Goal: Task Accomplishment & Management: Use online tool/utility

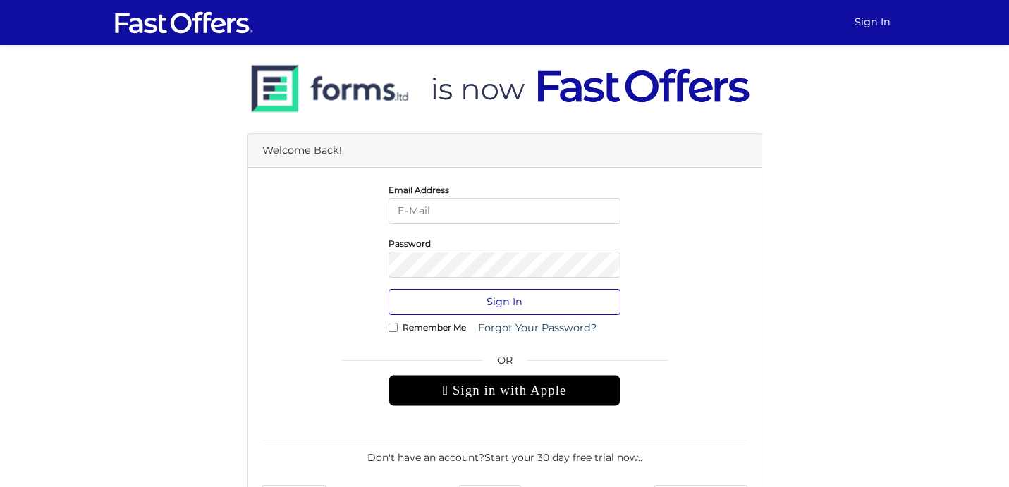
type input "[PERSON_NAME][EMAIL_ADDRESS][DOMAIN_NAME]"
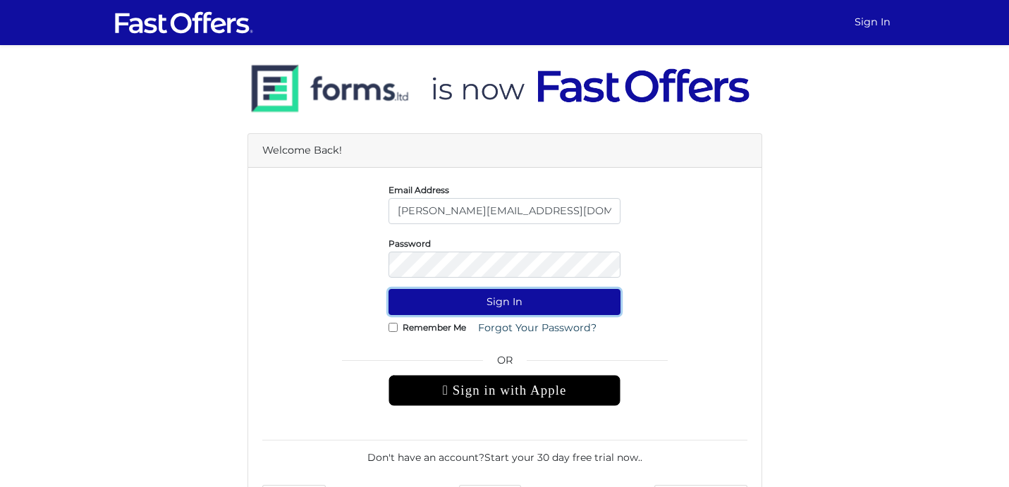
click at [499, 308] on button "Sign In" at bounding box center [504, 302] width 232 height 26
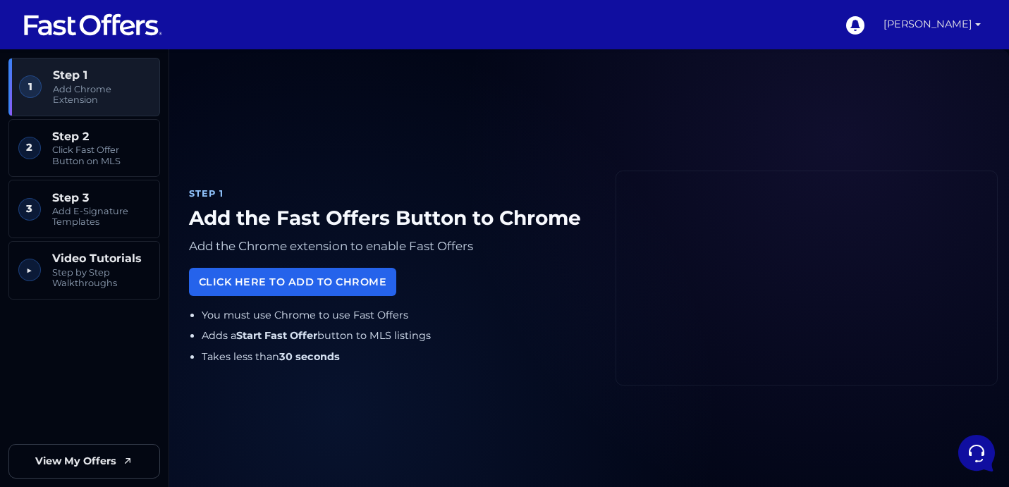
click at [979, 29] on link "[PERSON_NAME]" at bounding box center [932, 24] width 109 height 49
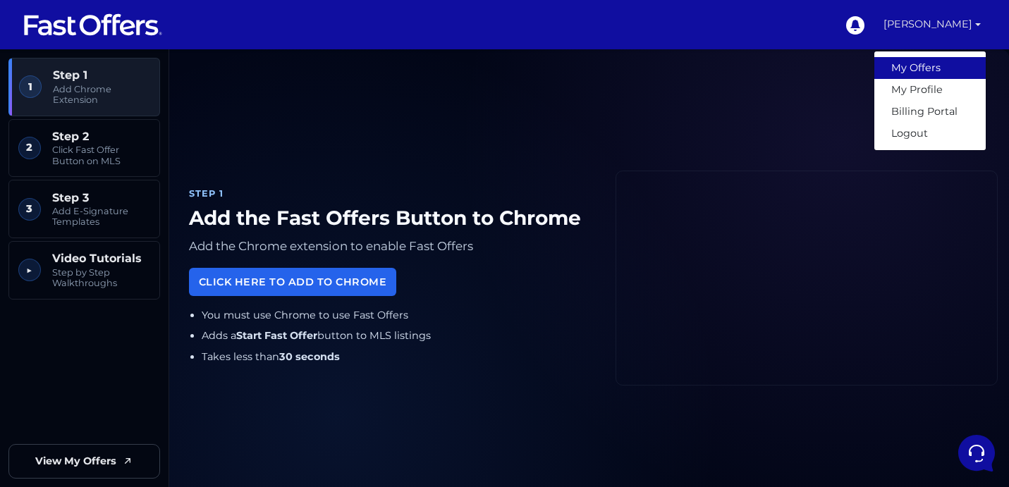
click at [920, 63] on link "My Offers" at bounding box center [929, 68] width 111 height 22
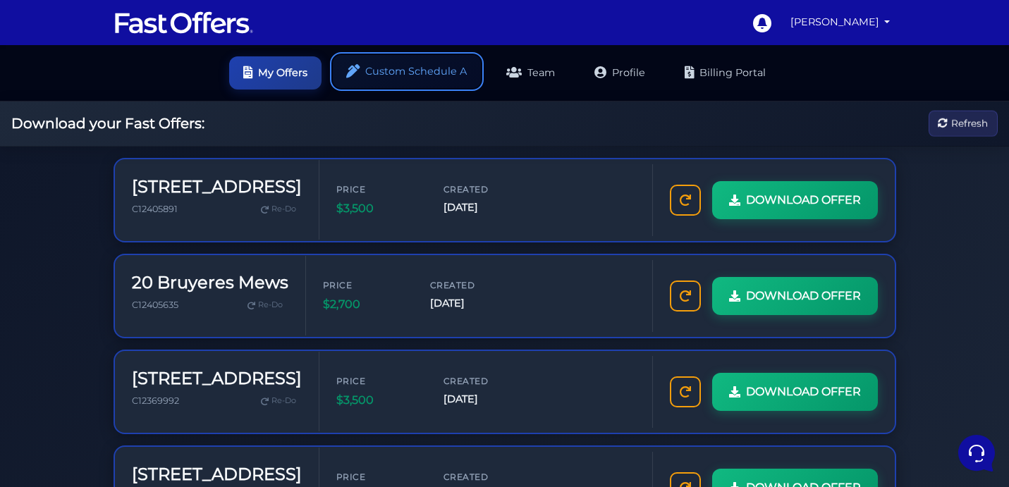
click at [404, 73] on link "Custom Schedule A" at bounding box center [407, 71] width 148 height 33
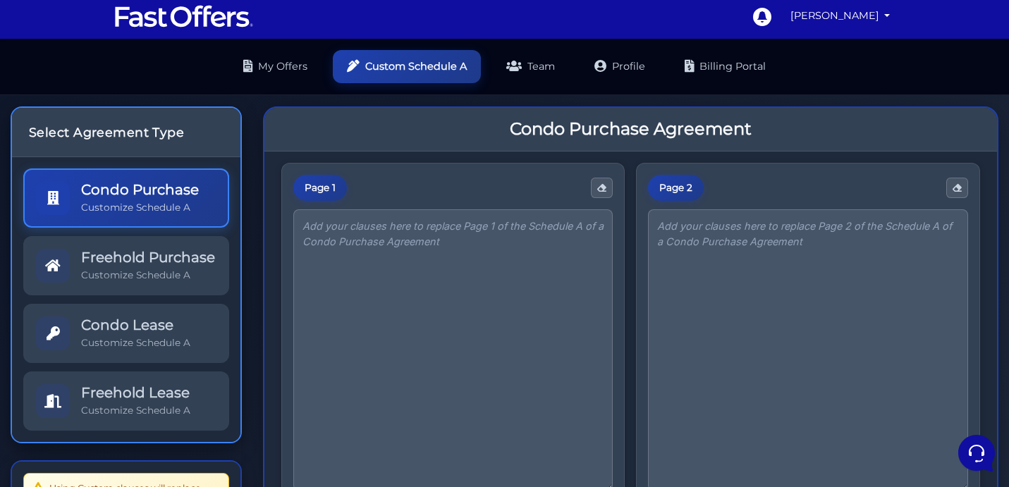
scroll to position [11, 0]
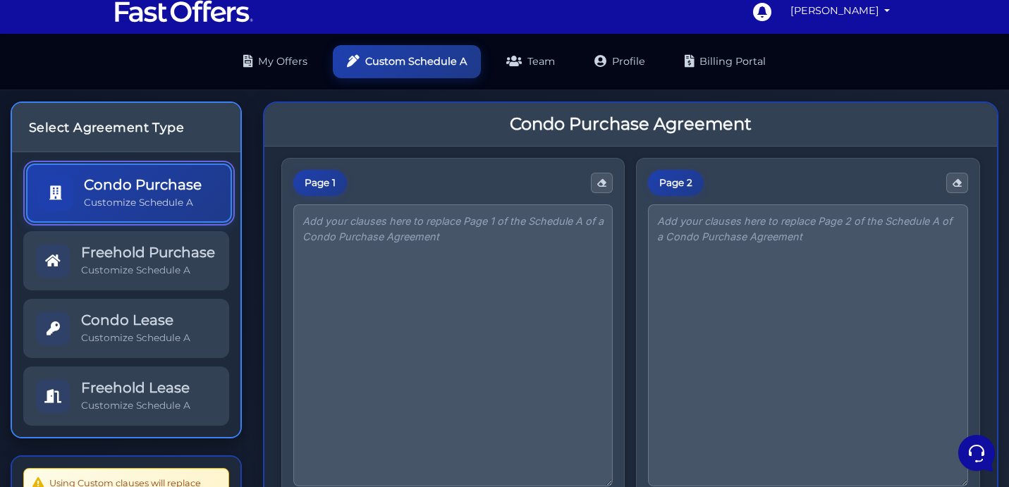
click at [154, 185] on h5 "Condo Purchase" at bounding box center [143, 184] width 118 height 17
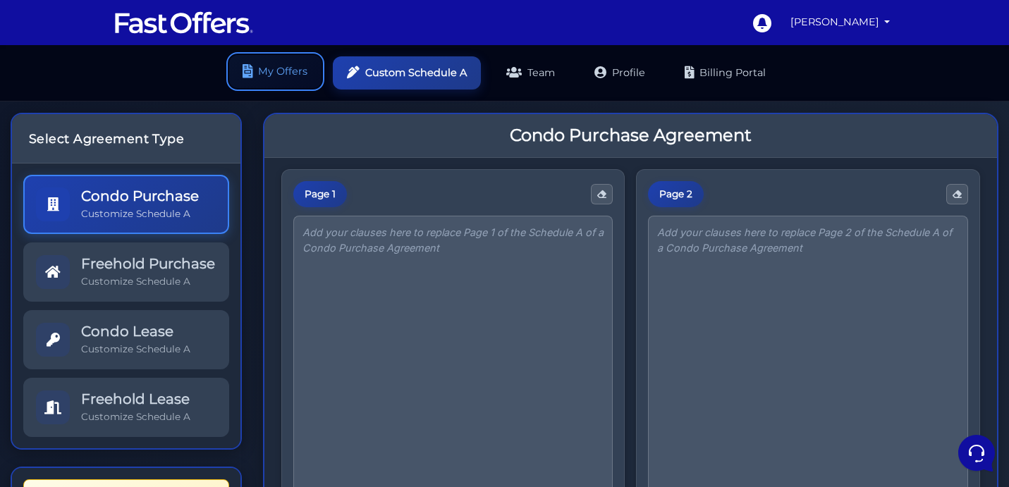
click at [294, 70] on link "My Offers" at bounding box center [275, 71] width 92 height 33
